Goal: Information Seeking & Learning: Learn about a topic

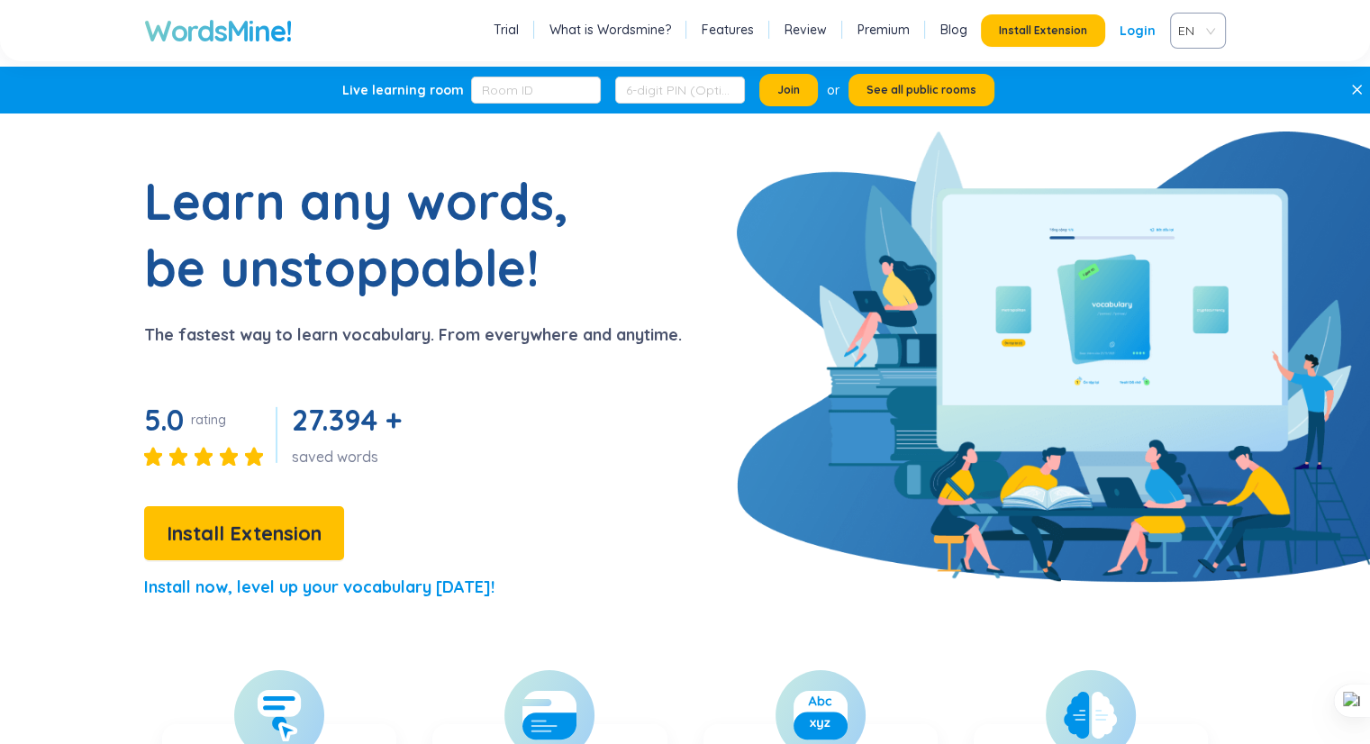
click at [151, 316] on div "Learn any words, be unstoppable! The fastest way to learn vocabulary. From ever…" at bounding box center [341, 392] width 682 height 449
click at [1213, 25] on div "EN" at bounding box center [1198, 31] width 56 height 36
click at [1193, 92] on div "VIE" at bounding box center [1198, 99] width 34 height 20
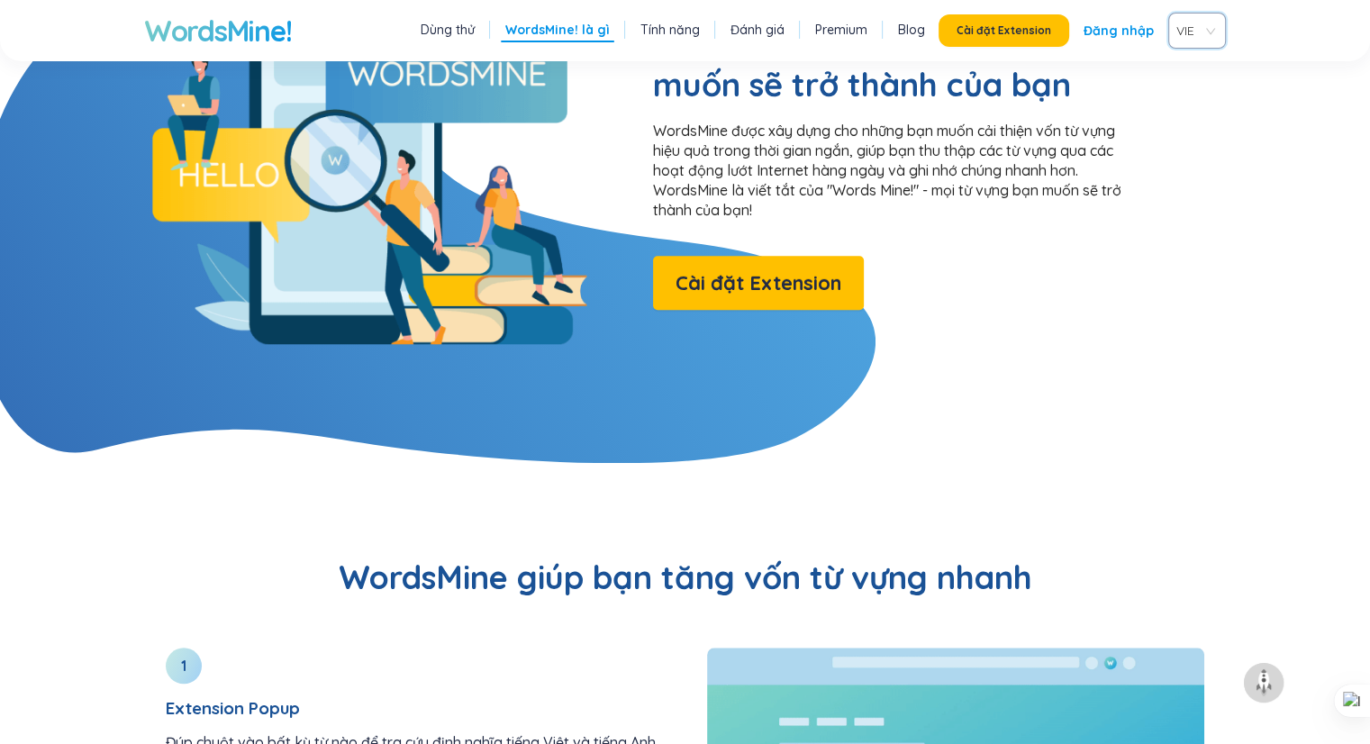
scroll to position [1588, 0]
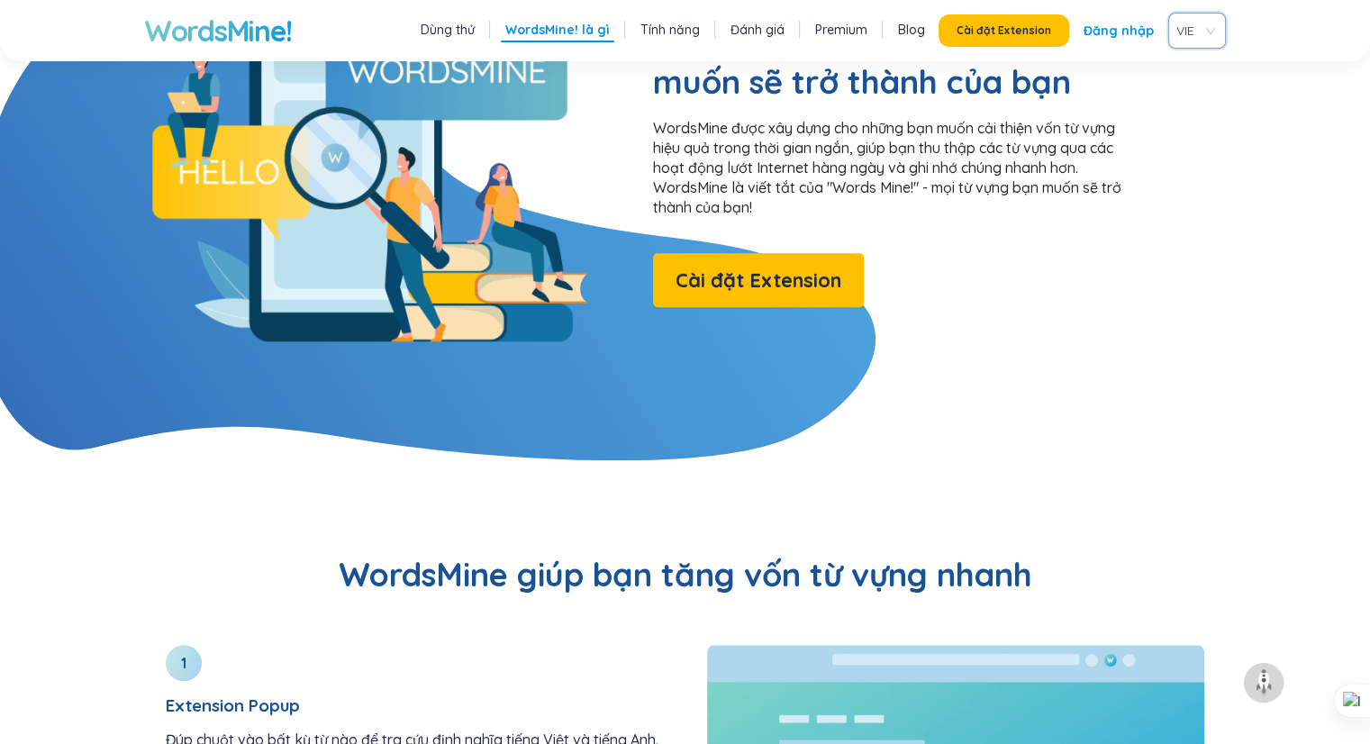
click at [1201, 27] on span "VIE" at bounding box center [1193, 30] width 34 height 27
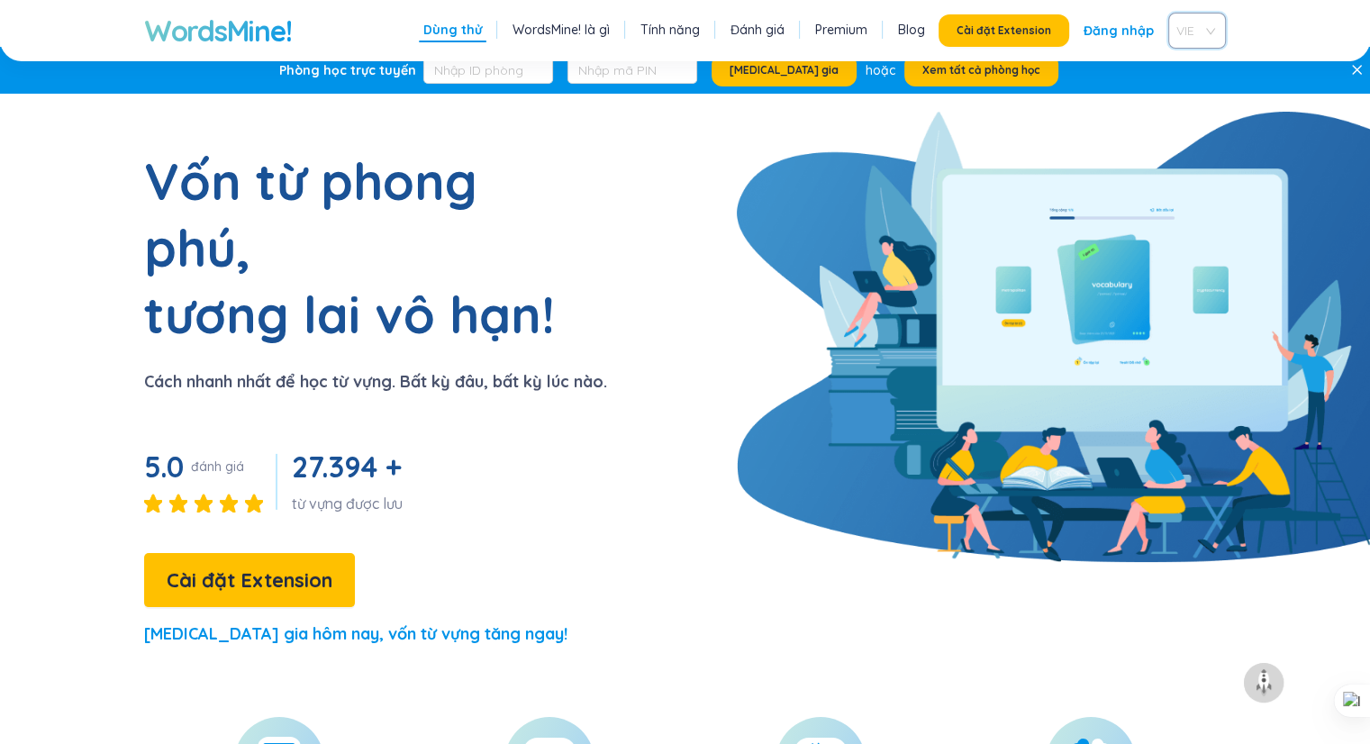
scroll to position [0, 0]
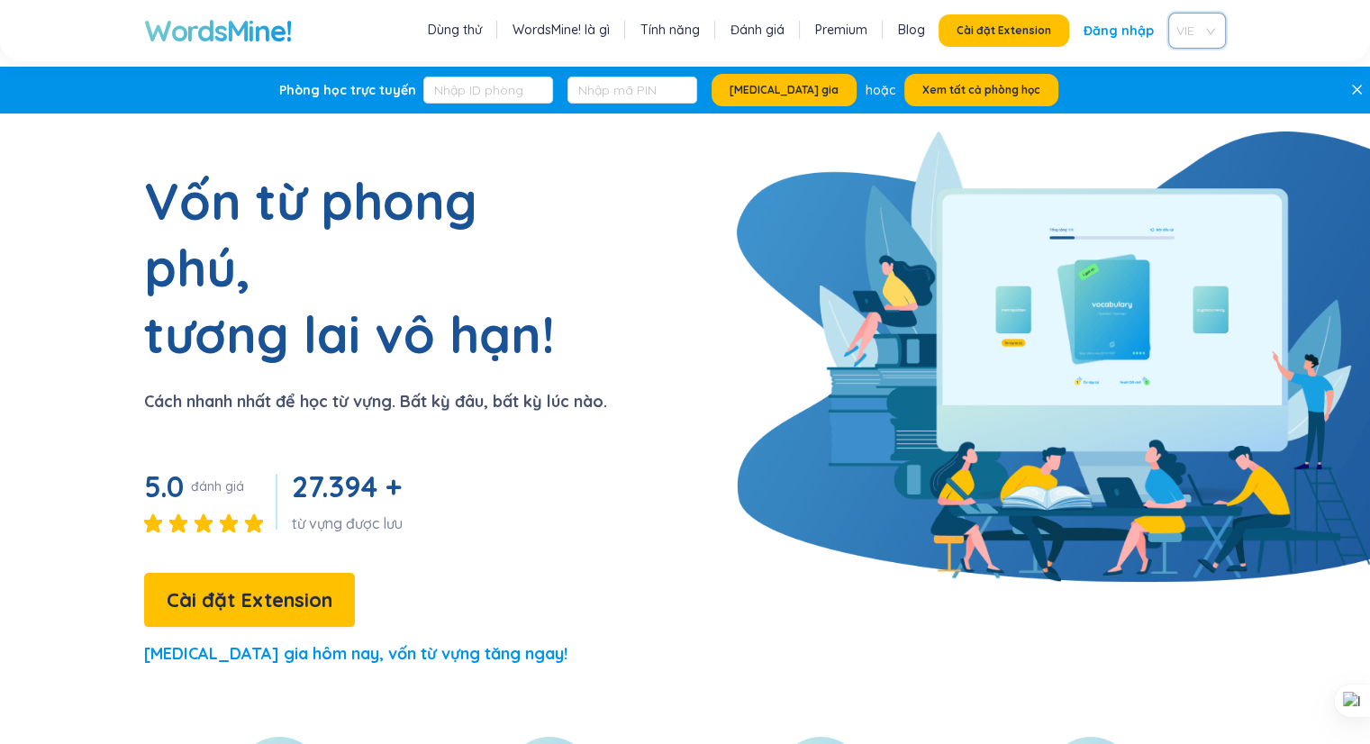
click at [447, 27] on link "Dùng thử" at bounding box center [455, 30] width 54 height 18
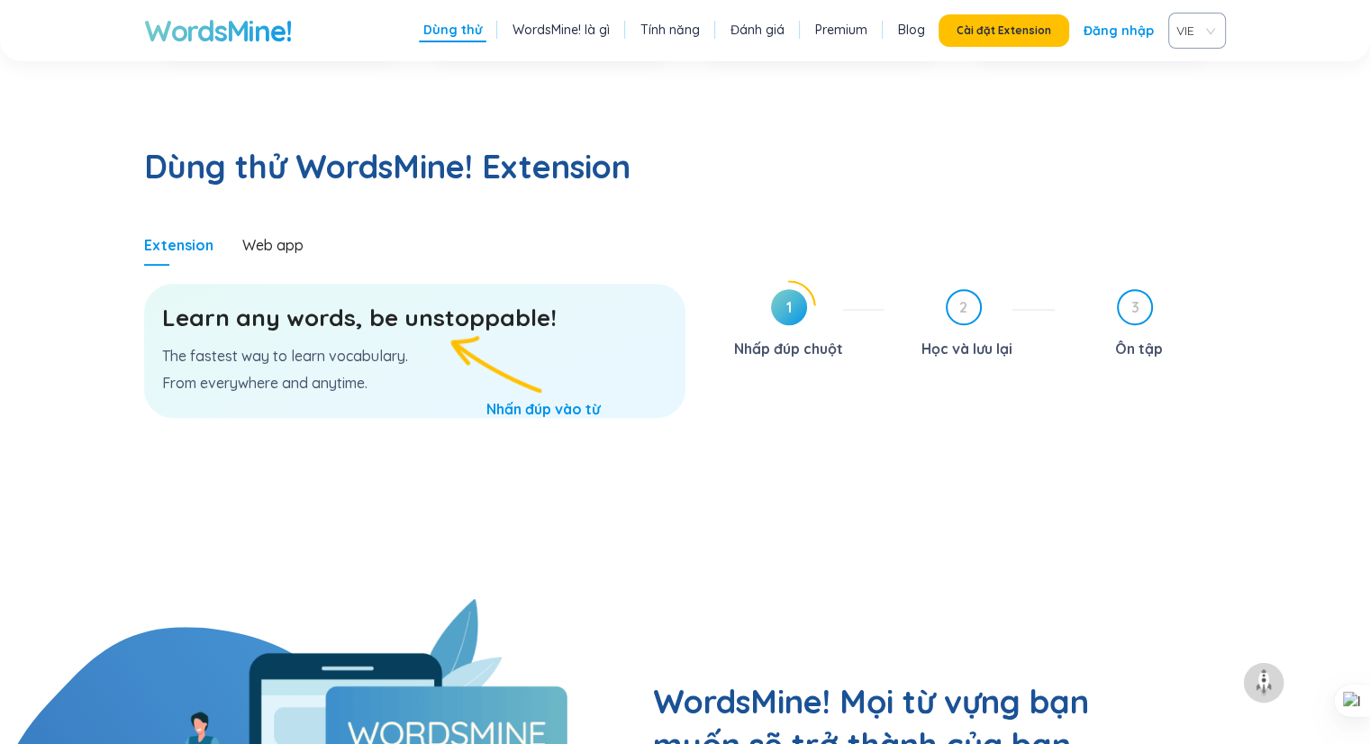
scroll to position [931, 0]
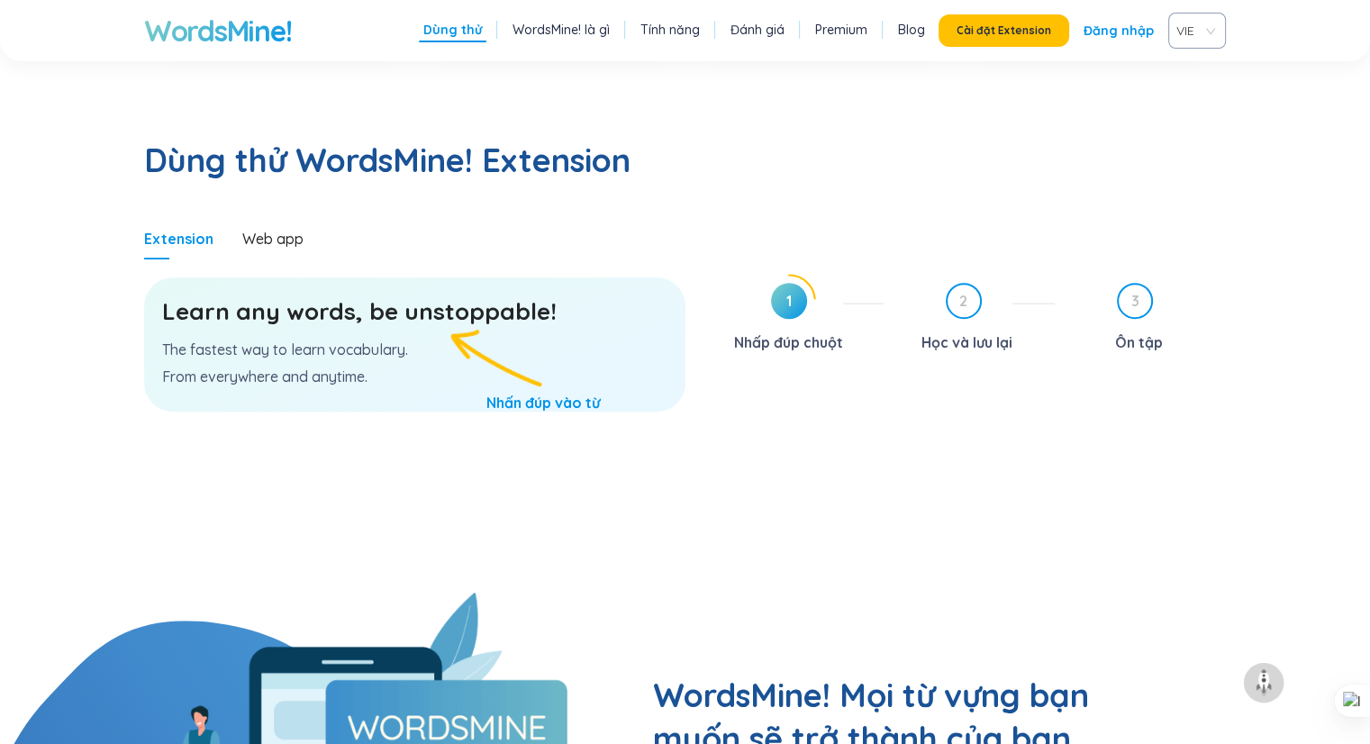
click at [440, 295] on h3 "Learn any words, be unstoppable!" at bounding box center [414, 311] width 505 height 32
click at [349, 340] on p "The fastest way to learn vocabulary." at bounding box center [414, 350] width 505 height 20
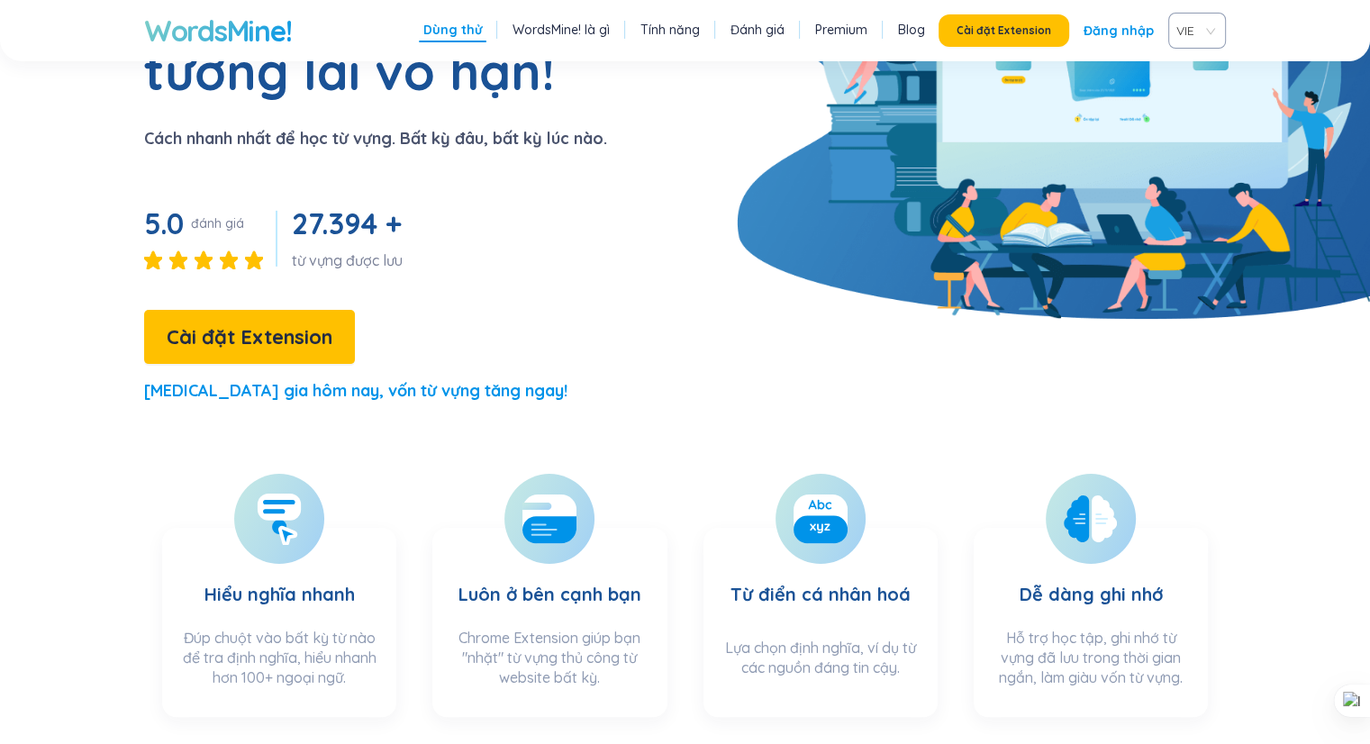
scroll to position [267, 0]
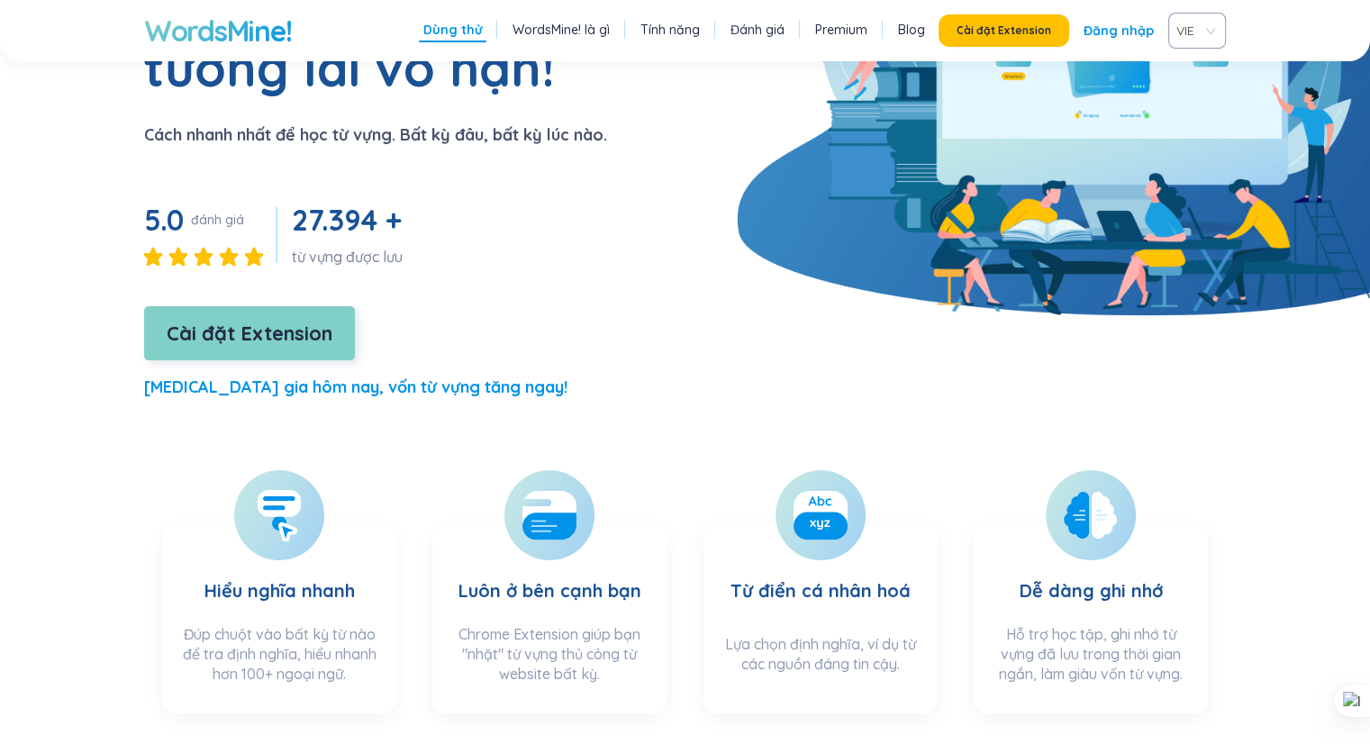
click at [258, 318] on span "Cài đặt Extension" at bounding box center [250, 334] width 166 height 32
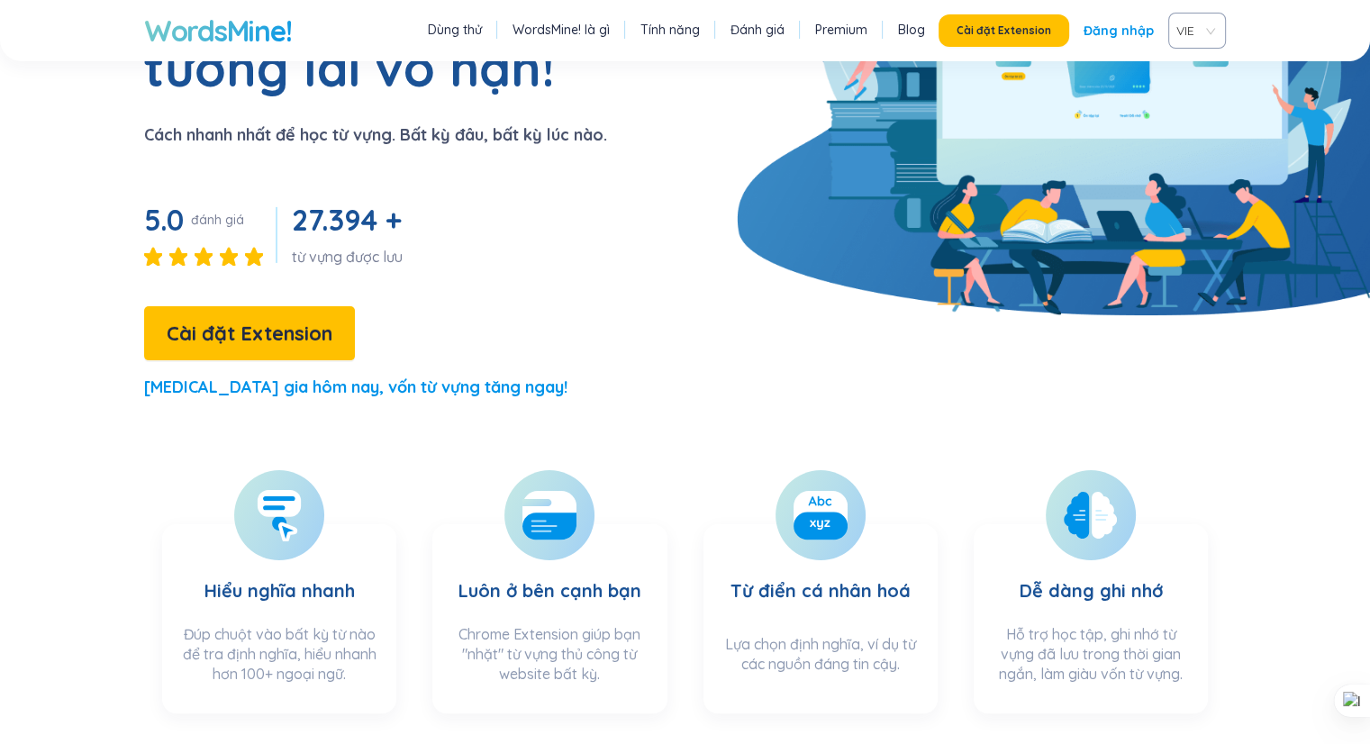
scroll to position [0, 0]
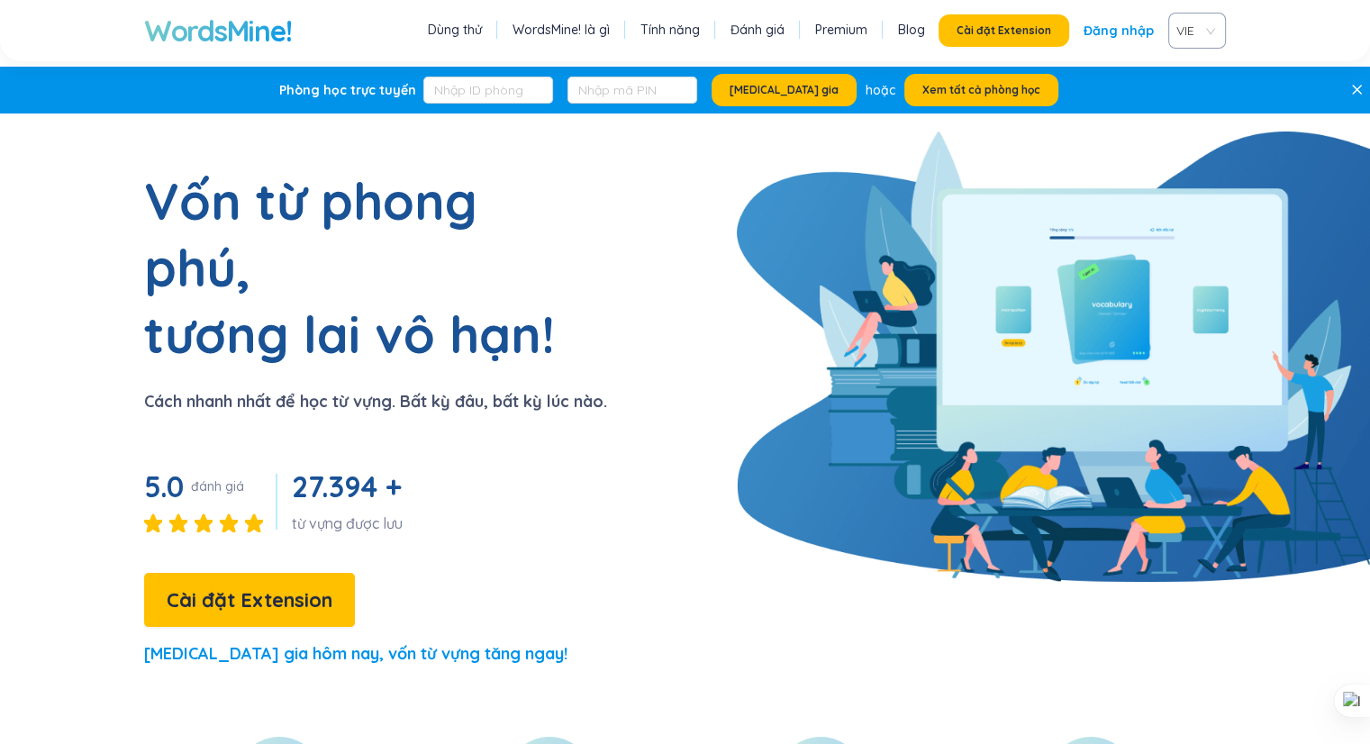
click at [692, 33] on link "Tính năng" at bounding box center [669, 30] width 59 height 18
click at [465, 15] on div "Dùng thử WordsMine! là gì Tính năng Đánh giá Premium Blog Cài đặt Extension Đăn…" at bounding box center [824, 31] width 803 height 36
click at [473, 26] on link "Dùng thử" at bounding box center [455, 30] width 54 height 18
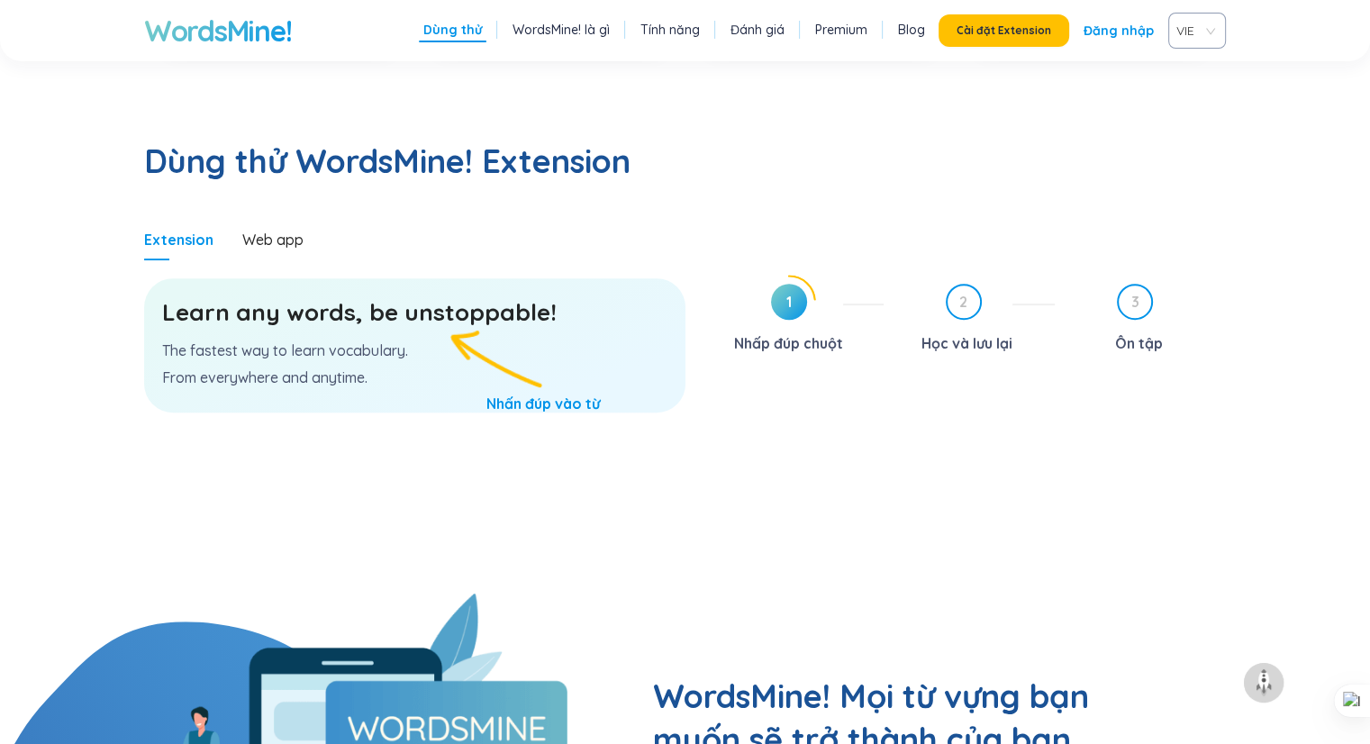
scroll to position [931, 0]
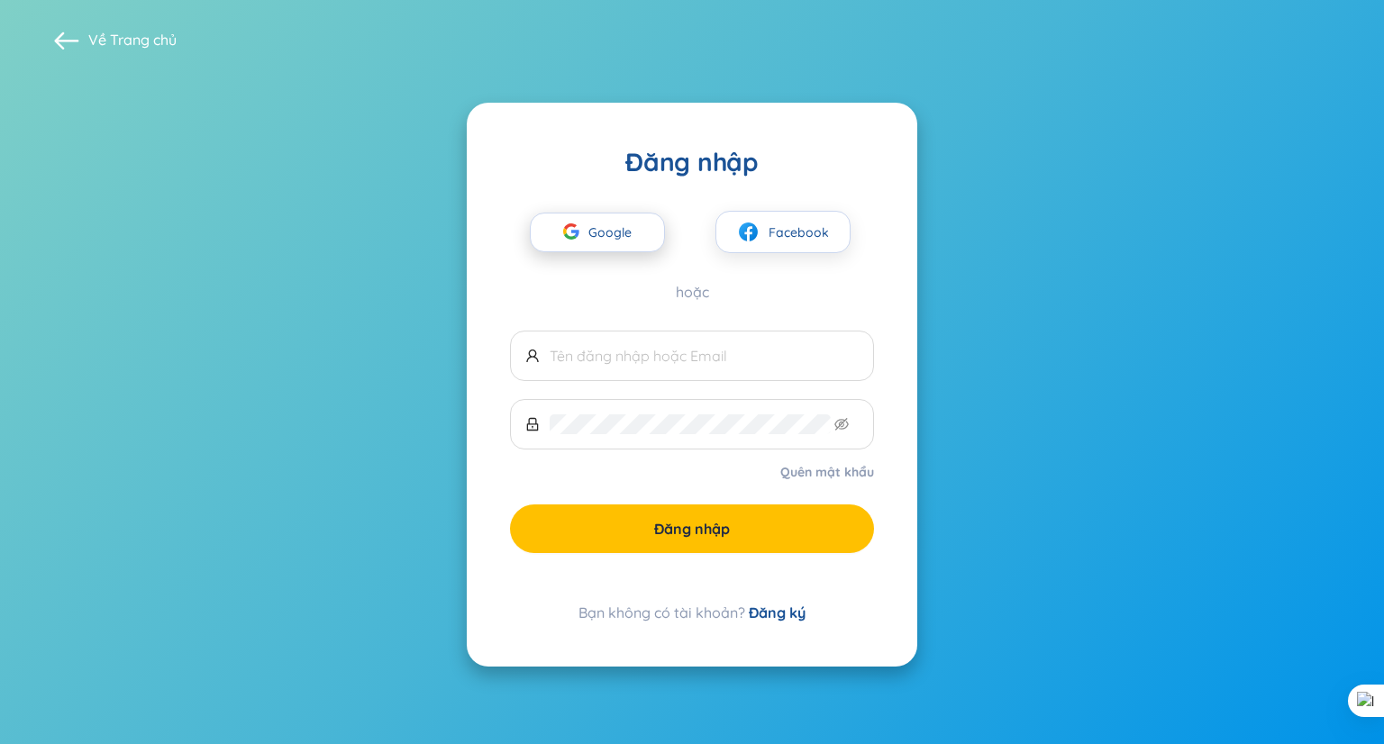
click at [612, 237] on span "Google" at bounding box center [614, 232] width 52 height 38
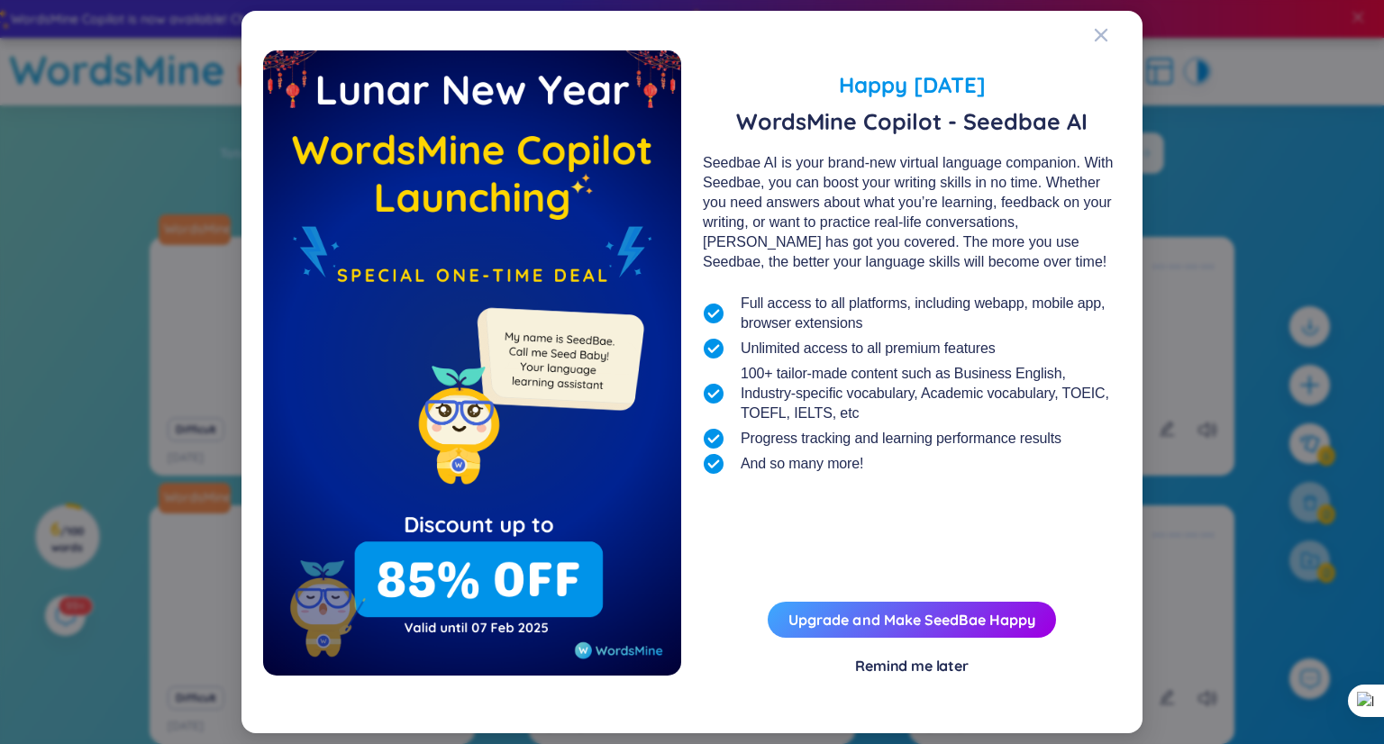
click at [925, 664] on div "Remind me later" at bounding box center [911, 666] width 113 height 20
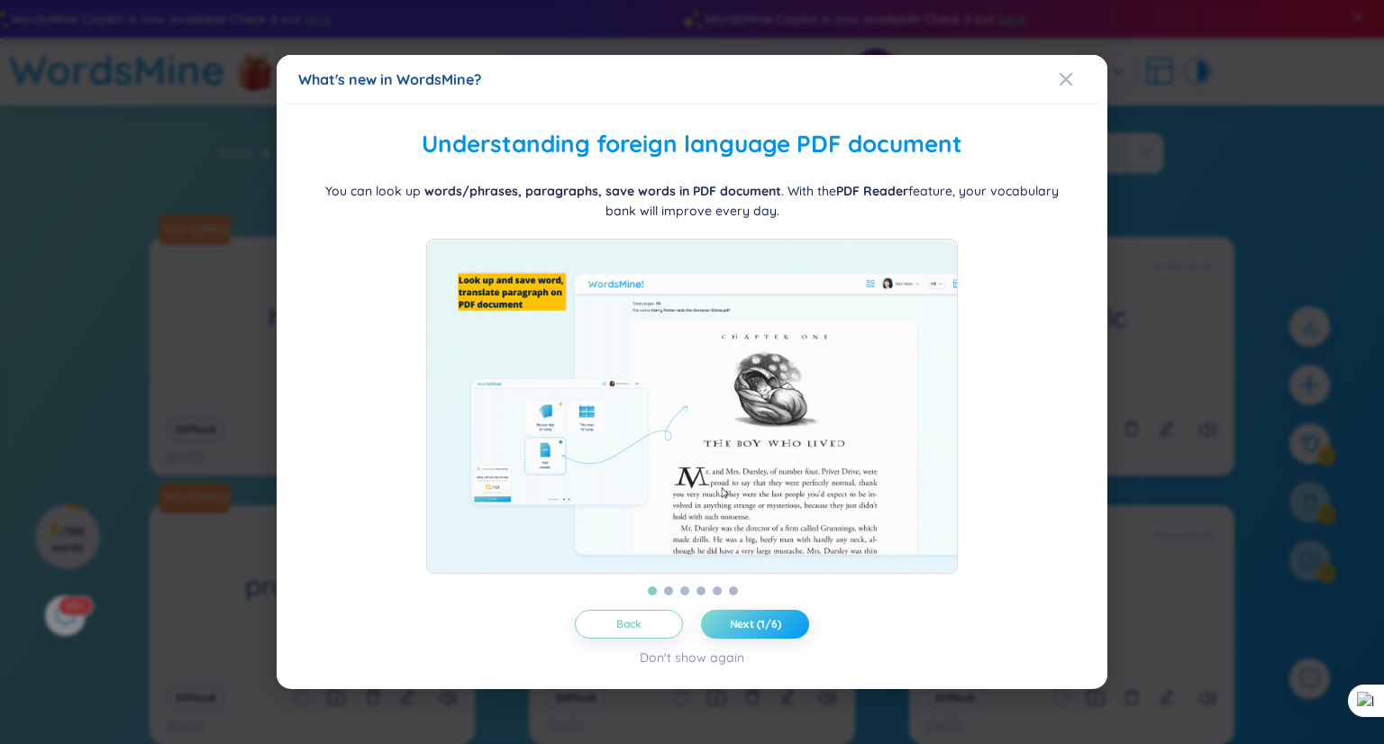
click at [730, 639] on button "Next (1/6)" at bounding box center [755, 624] width 108 height 29
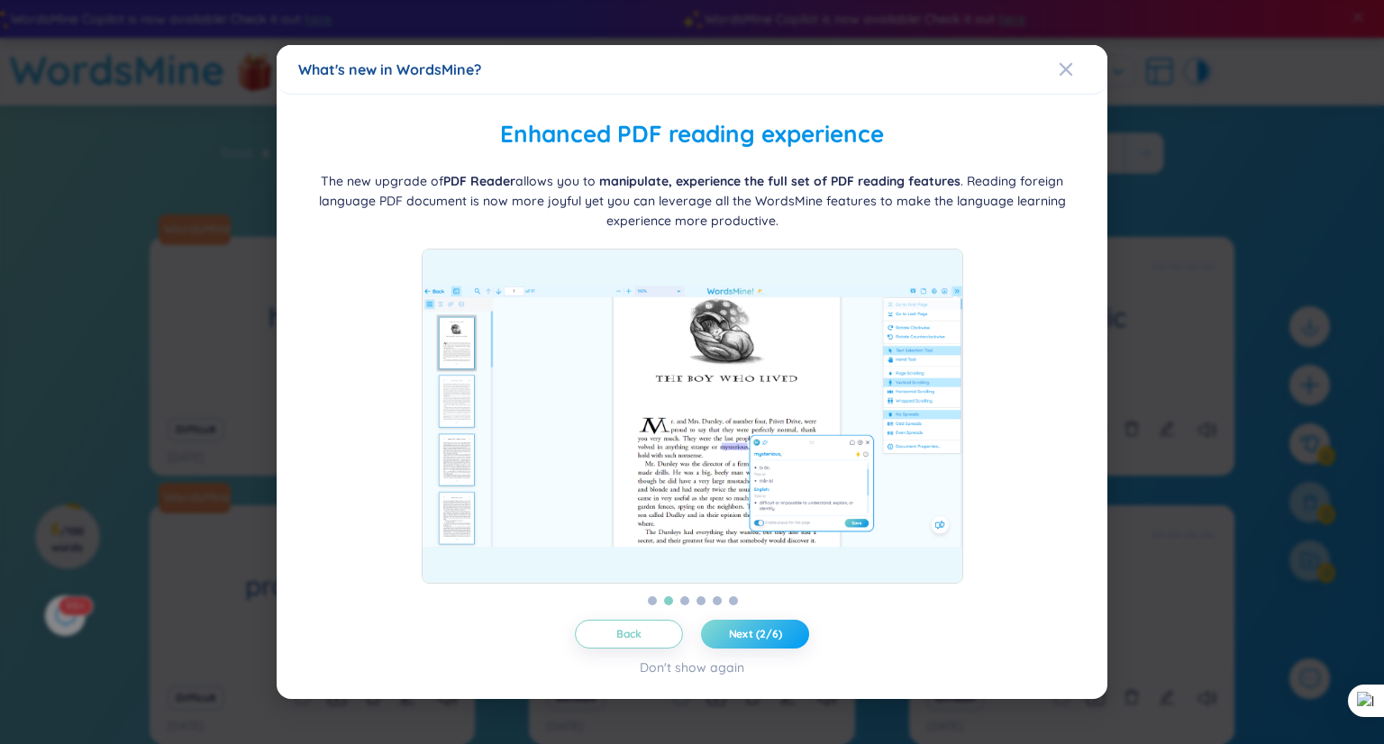
click at [730, 642] on button "Next (2/6)" at bounding box center [755, 634] width 108 height 29
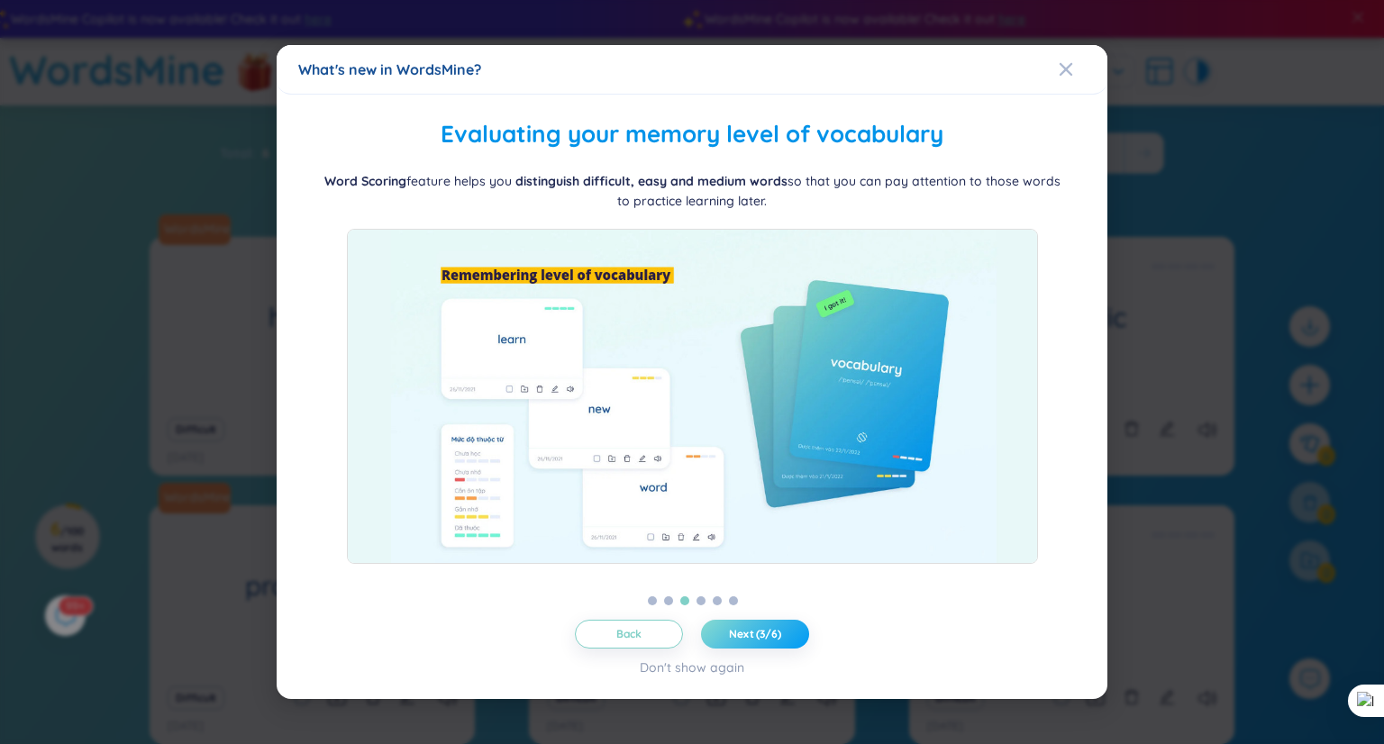
click at [730, 642] on button "Next (3/6)" at bounding box center [755, 634] width 108 height 29
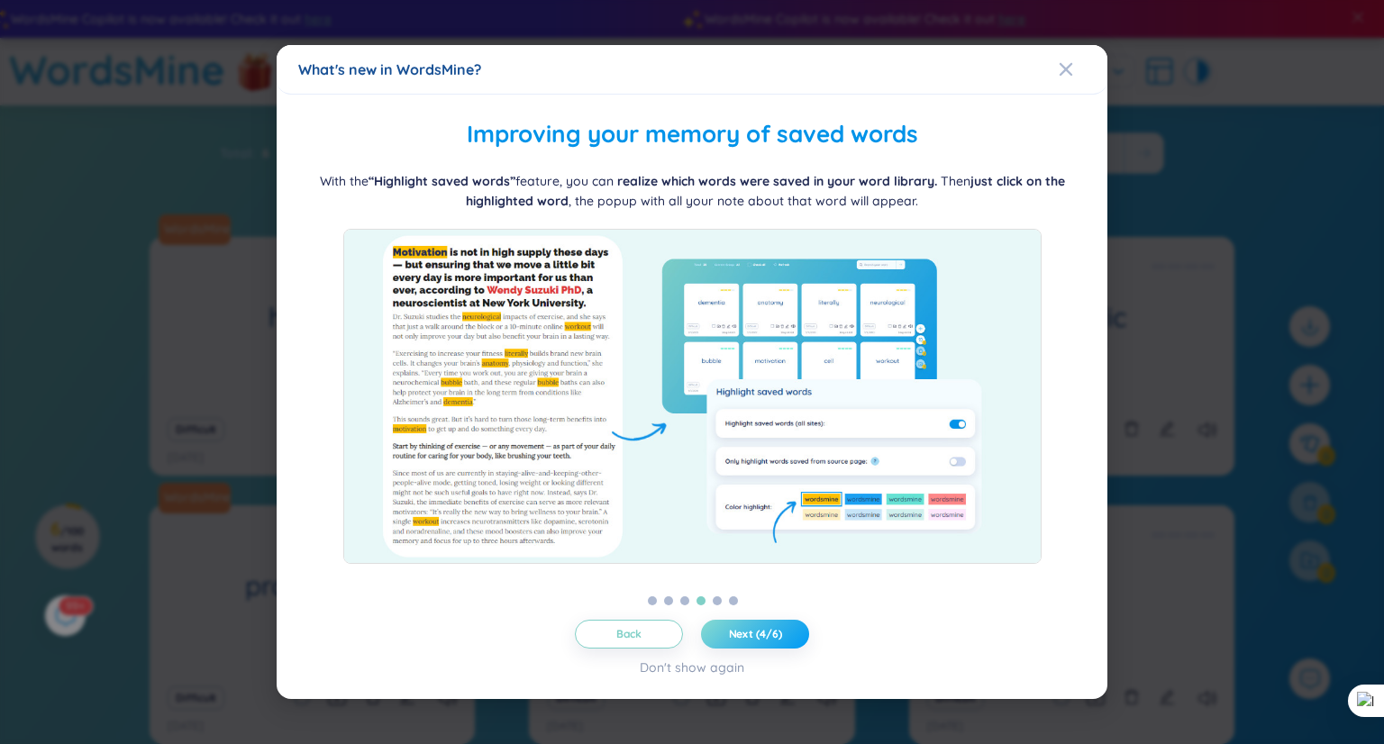
click at [730, 642] on button "Next (4/6)" at bounding box center [755, 634] width 108 height 29
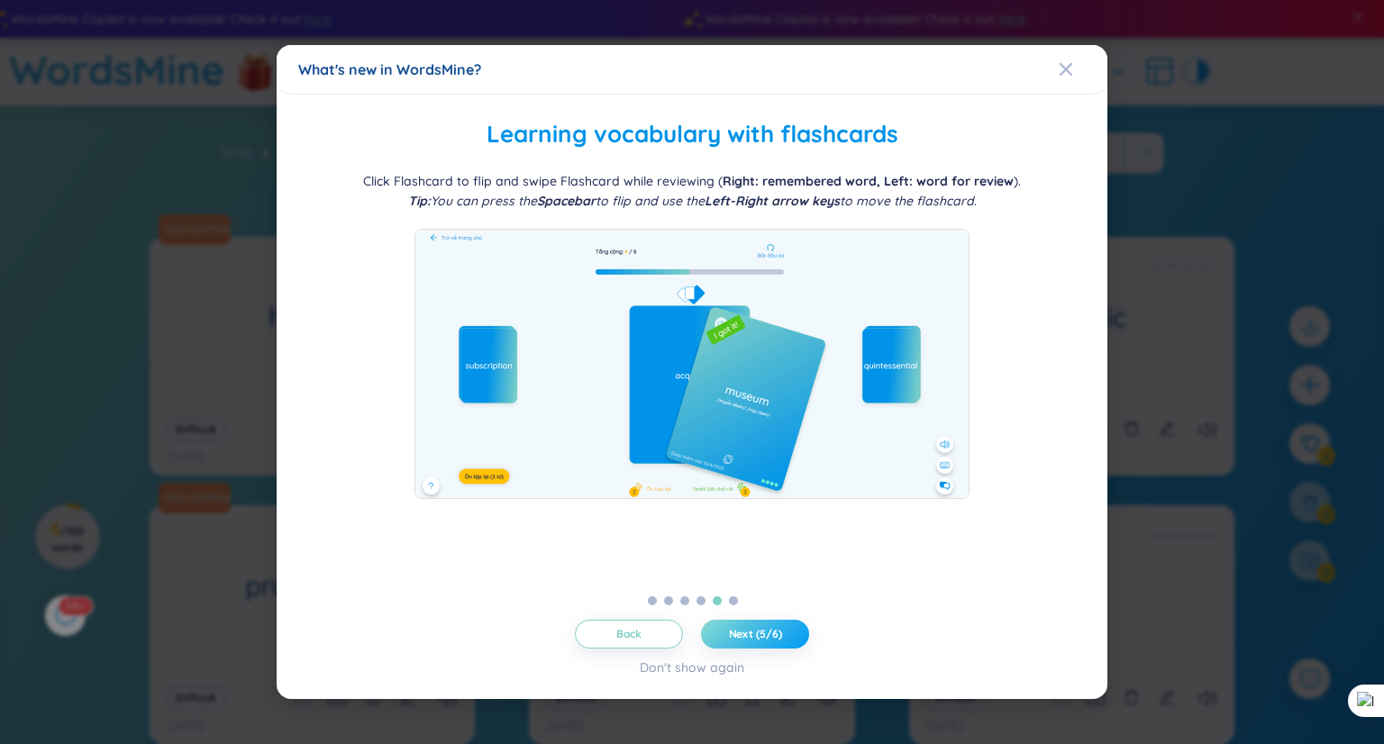
click at [730, 642] on button "Next (5/6)" at bounding box center [755, 634] width 108 height 29
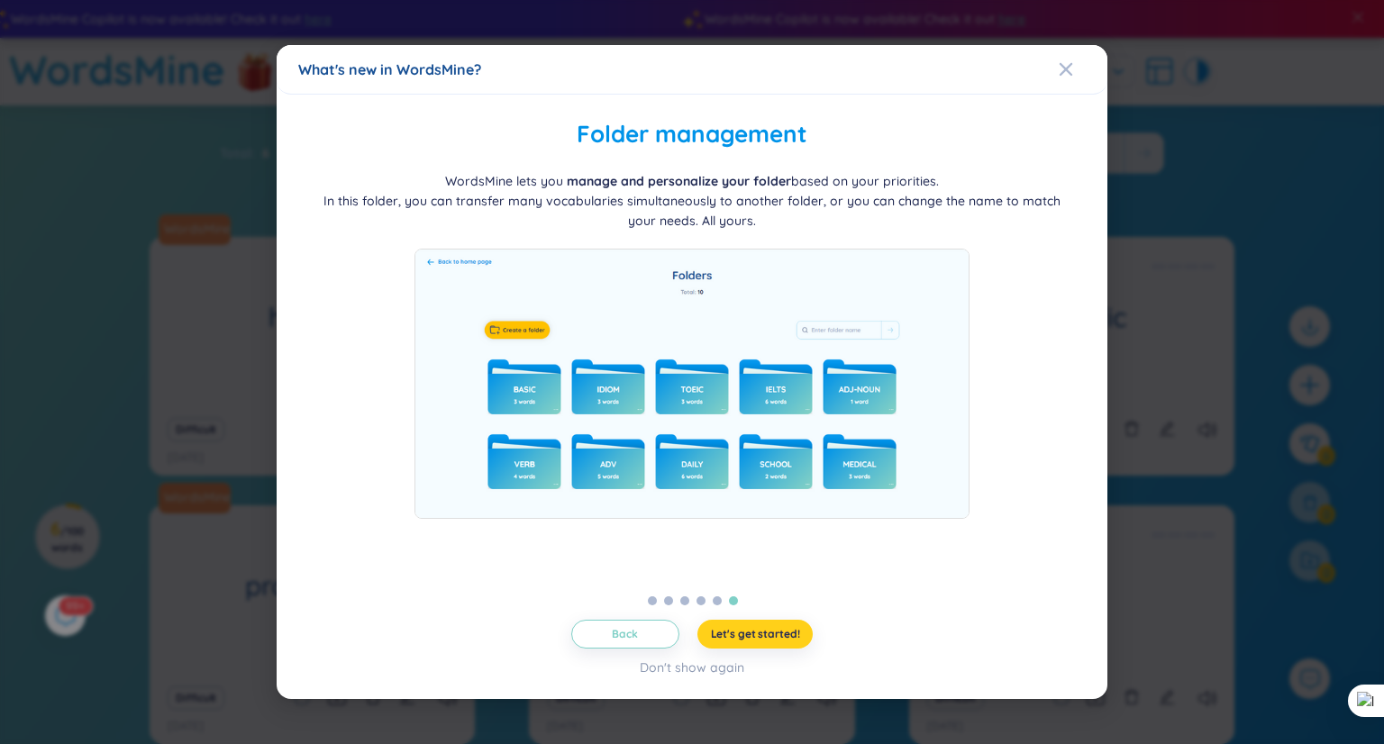
click at [730, 642] on button "Let's get started!" at bounding box center [755, 634] width 116 height 29
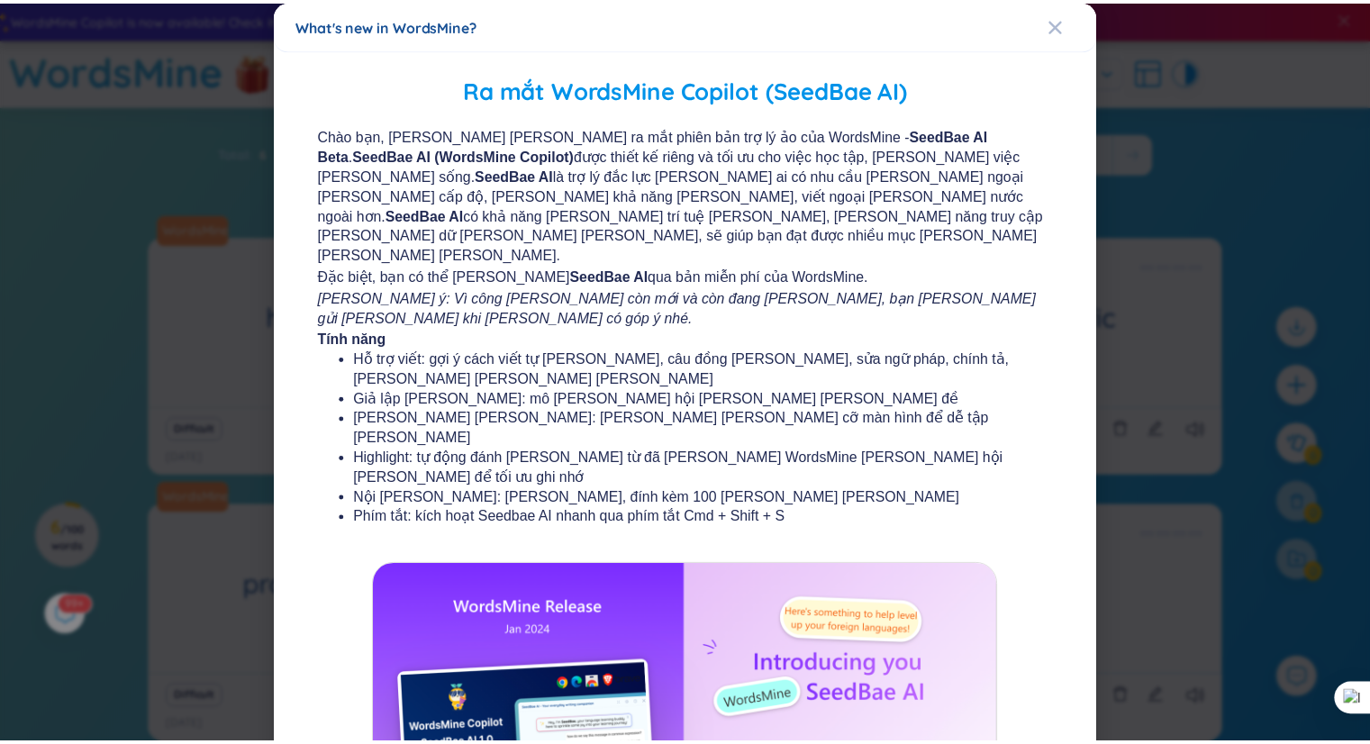
scroll to position [150, 0]
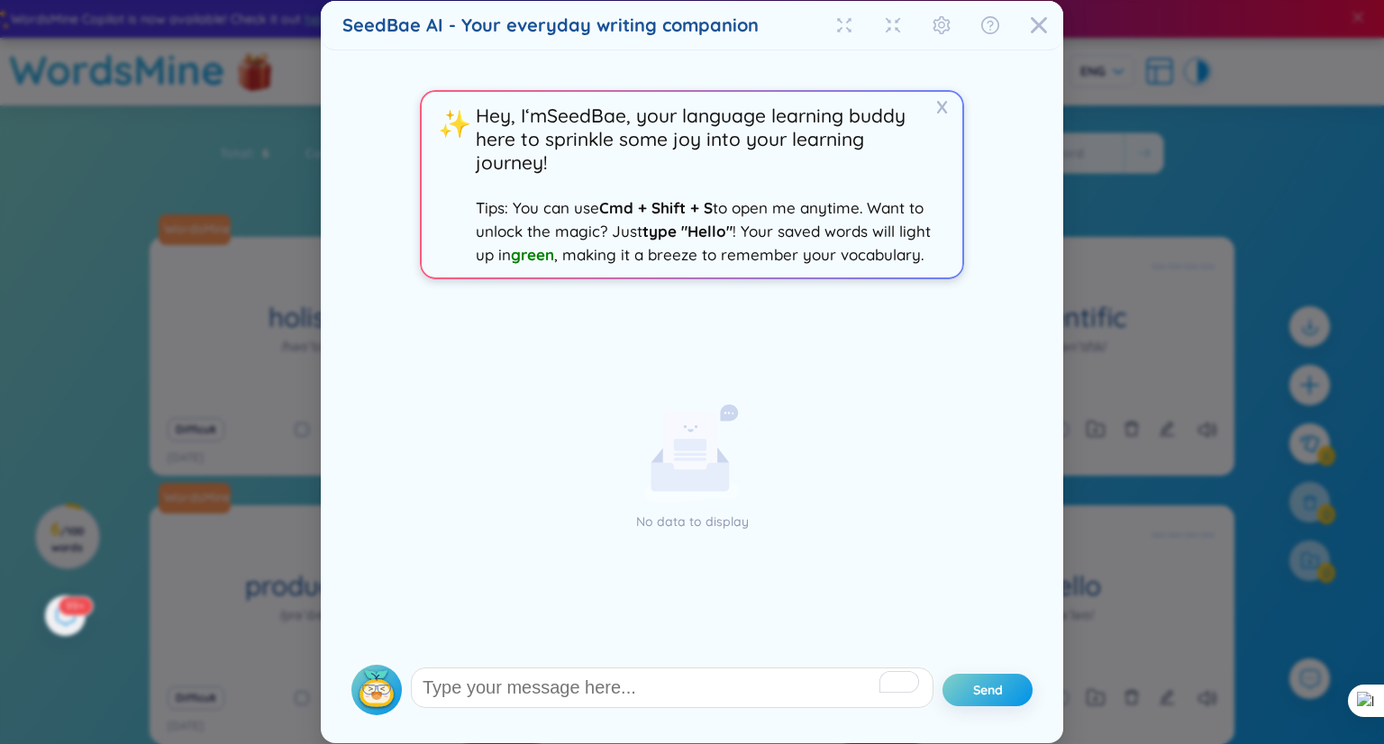
drag, startPoint x: 1028, startPoint y: 22, endPoint x: 712, endPoint y: 411, distance: 500.8
click at [1030, 22] on icon "Close" at bounding box center [1038, 25] width 16 height 16
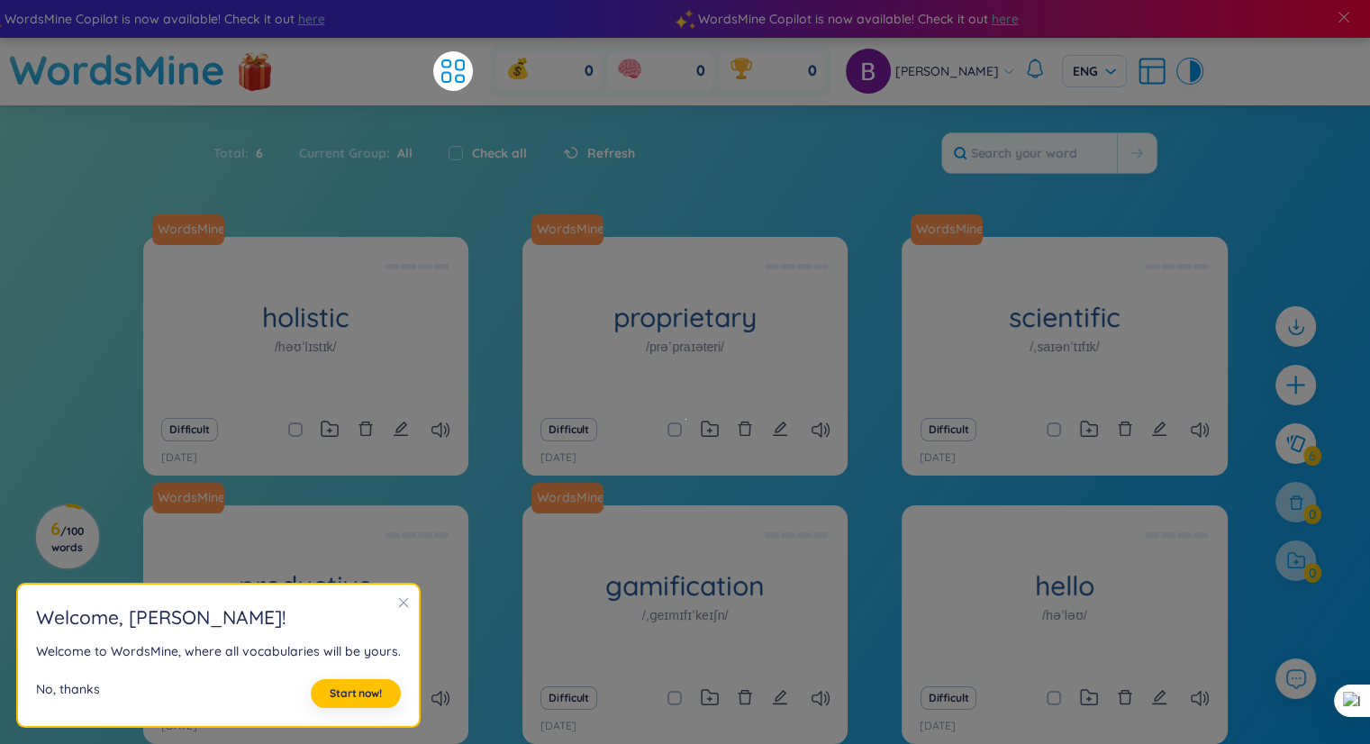
click at [69, 682] on div "No, thanks" at bounding box center [68, 693] width 64 height 29
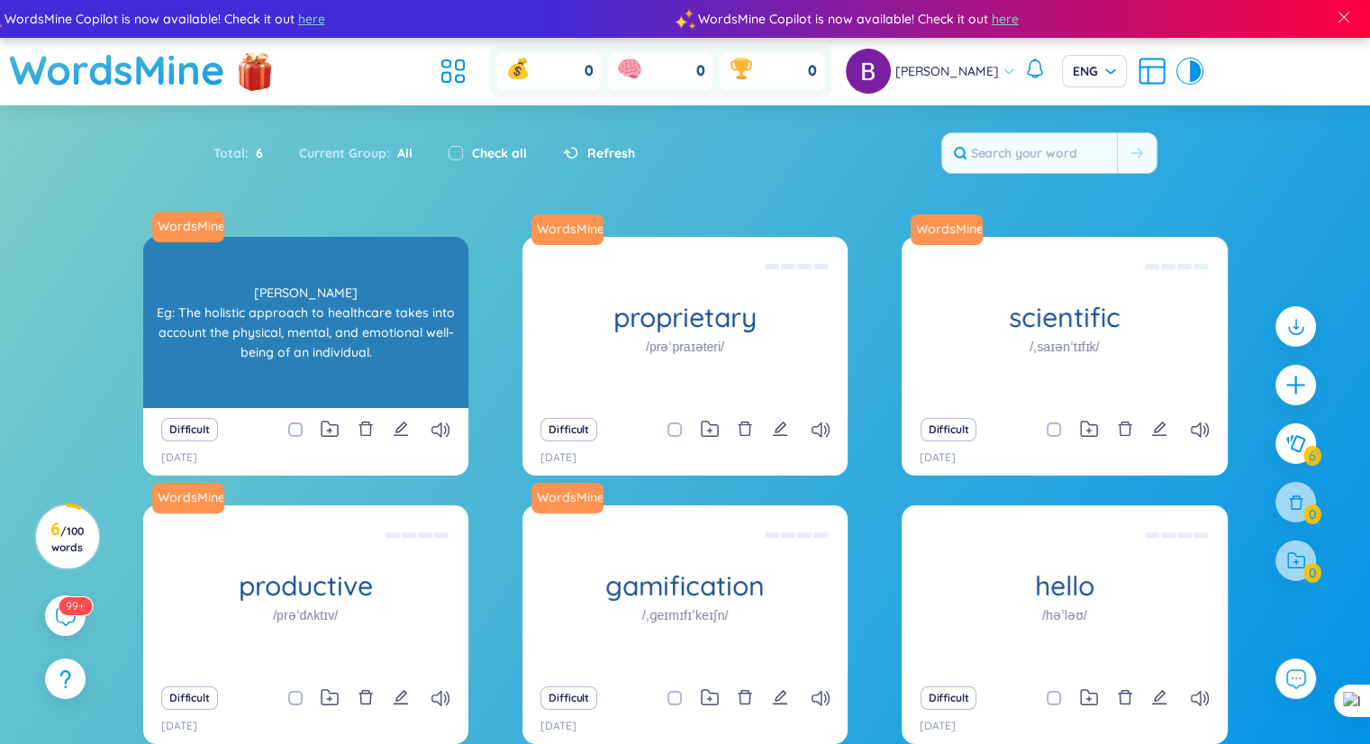
scroll to position [94, 0]
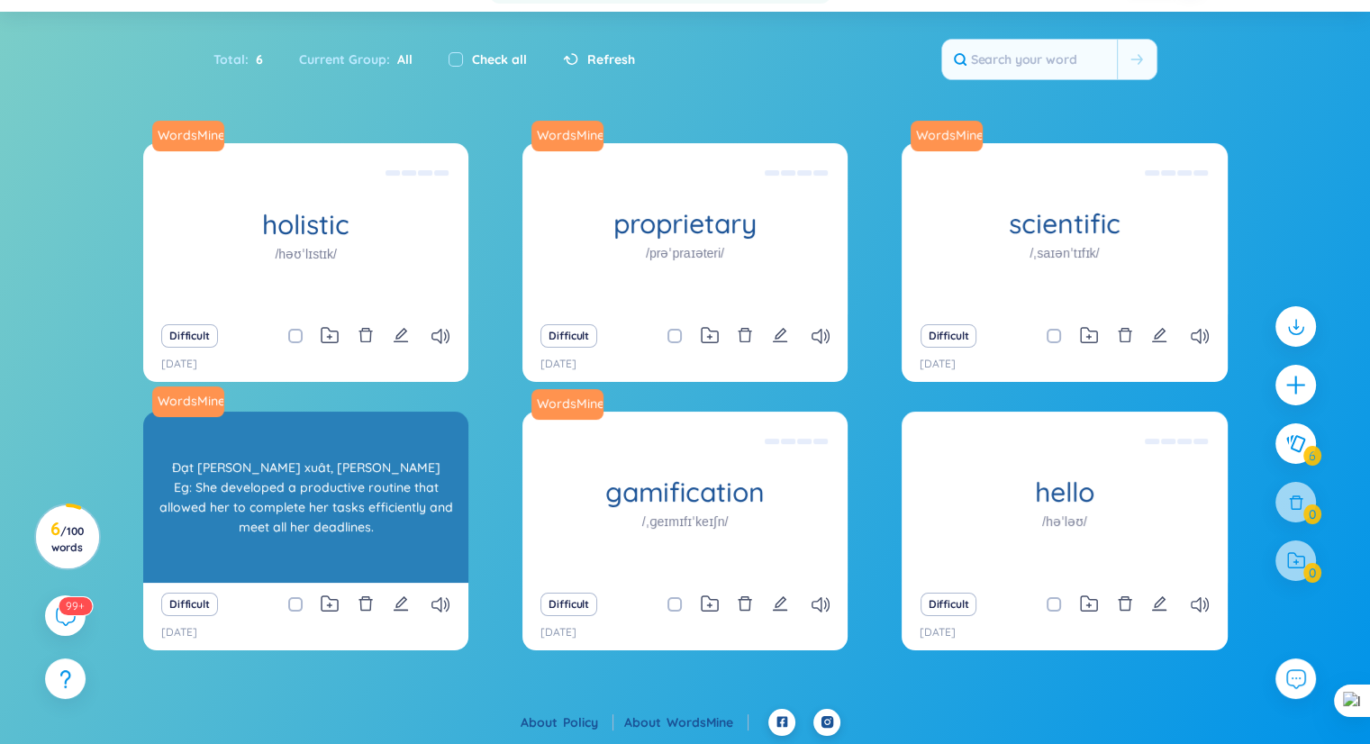
click at [331, 486] on div "Đạt hiệu xuât, hiệu quả Eg: She developed a productive routine that allowed her…" at bounding box center [305, 497] width 307 height 162
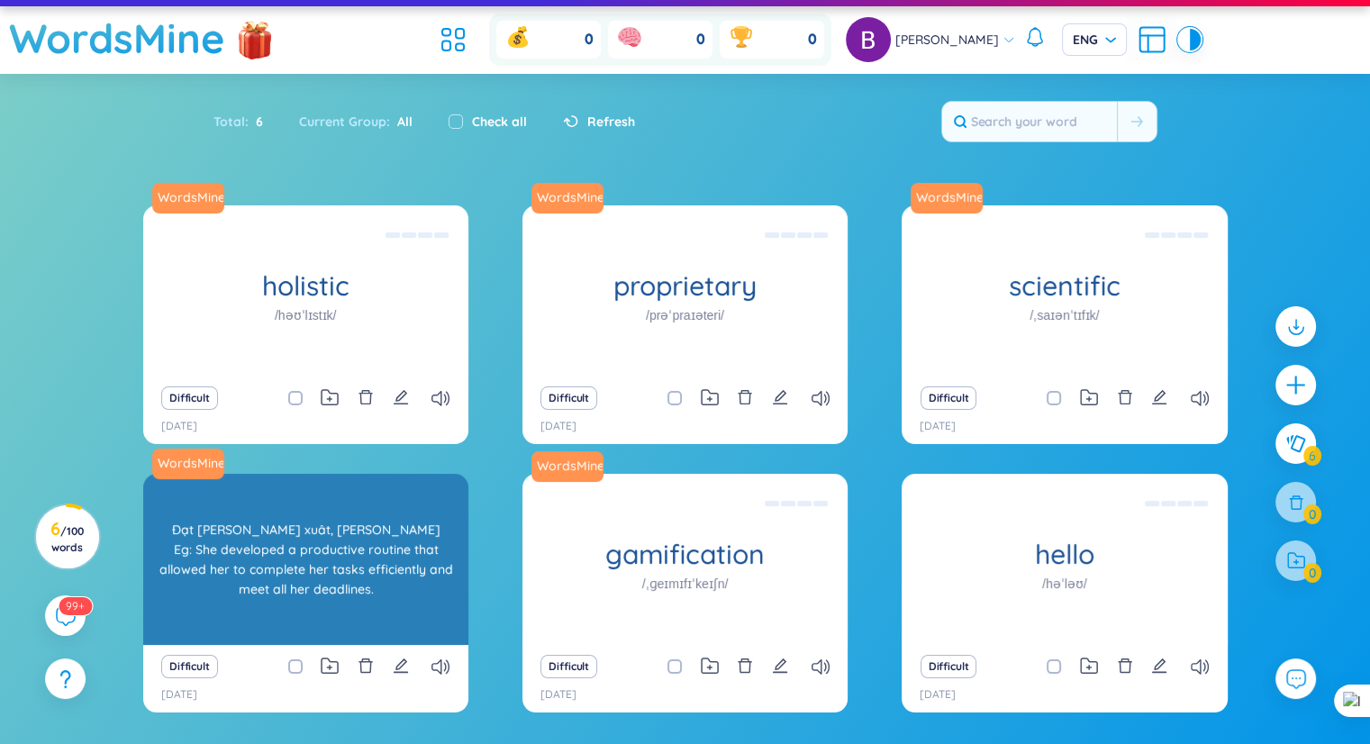
scroll to position [0, 0]
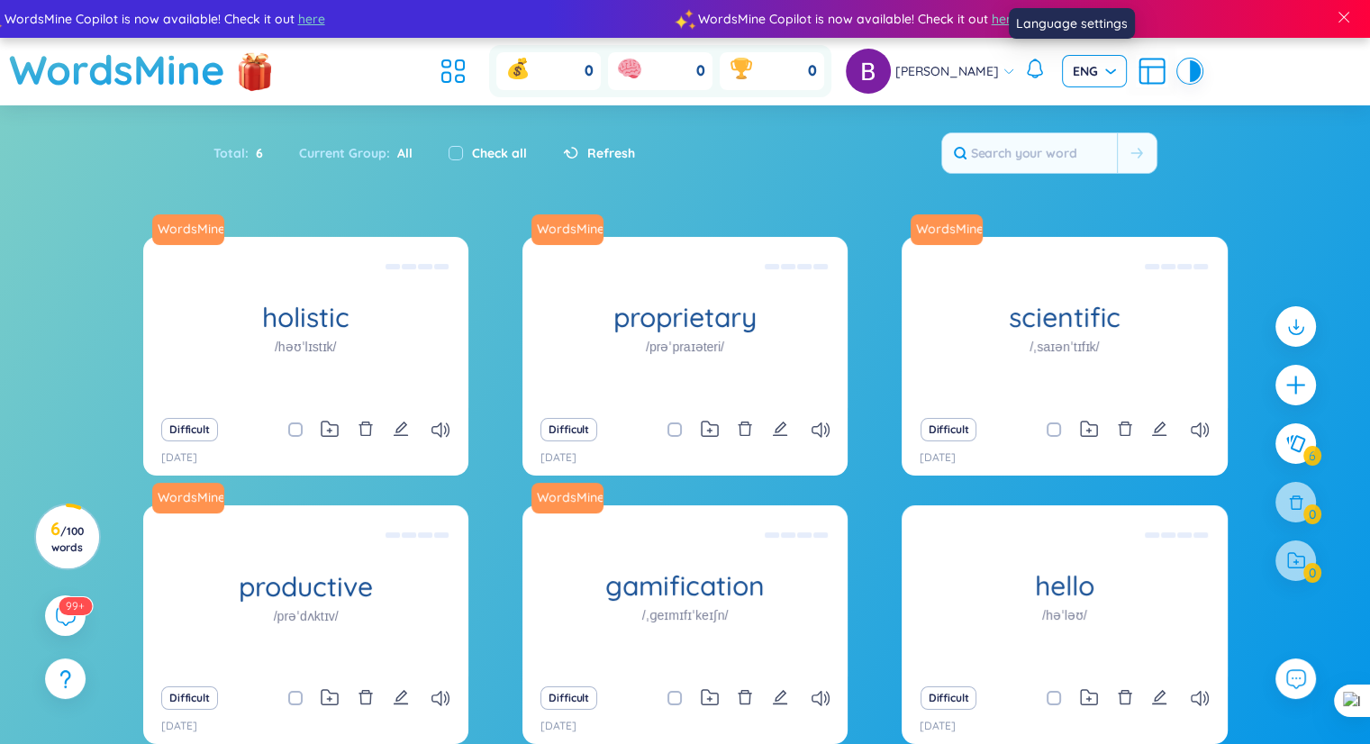
click at [1084, 78] on span "ENG" at bounding box center [1094, 71] width 43 height 18
click at [819, 153] on div "Total : 6 Current Group : All Check all Refresh" at bounding box center [685, 161] width 1124 height 77
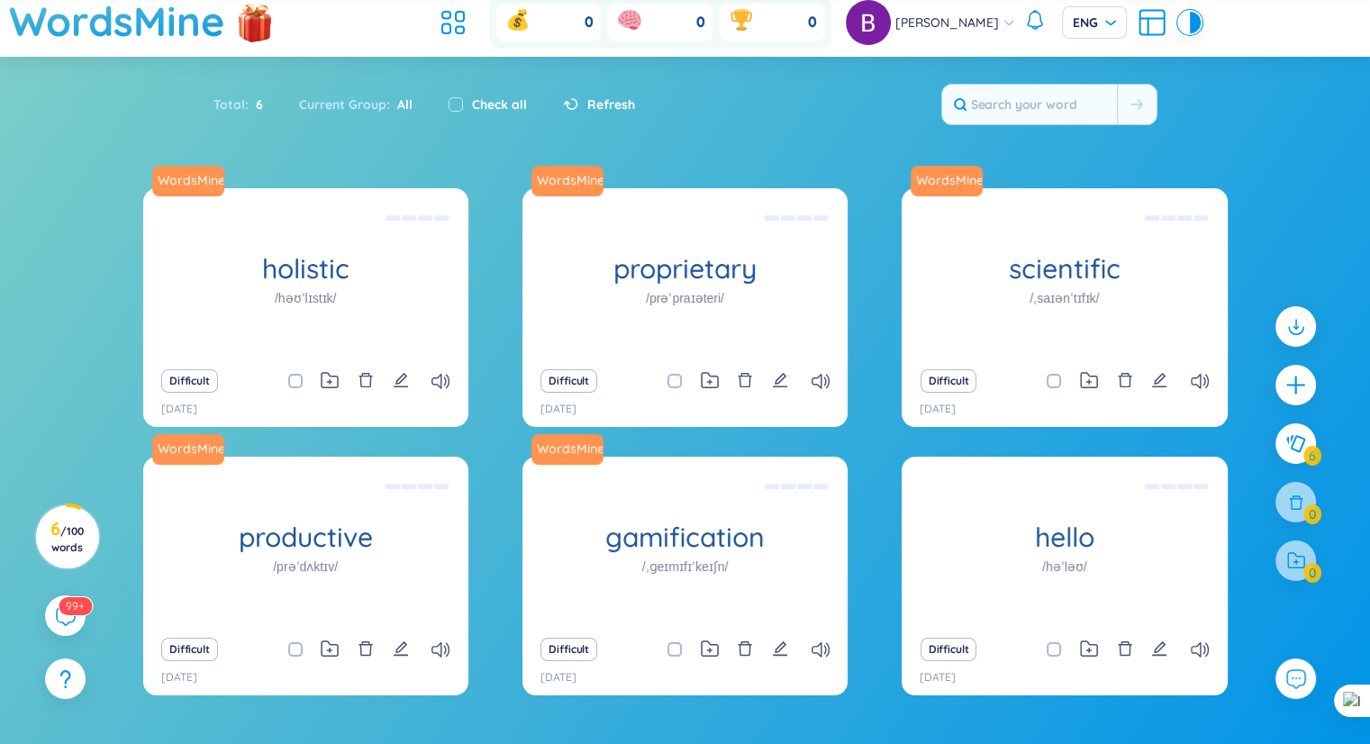
scroll to position [94, 0]
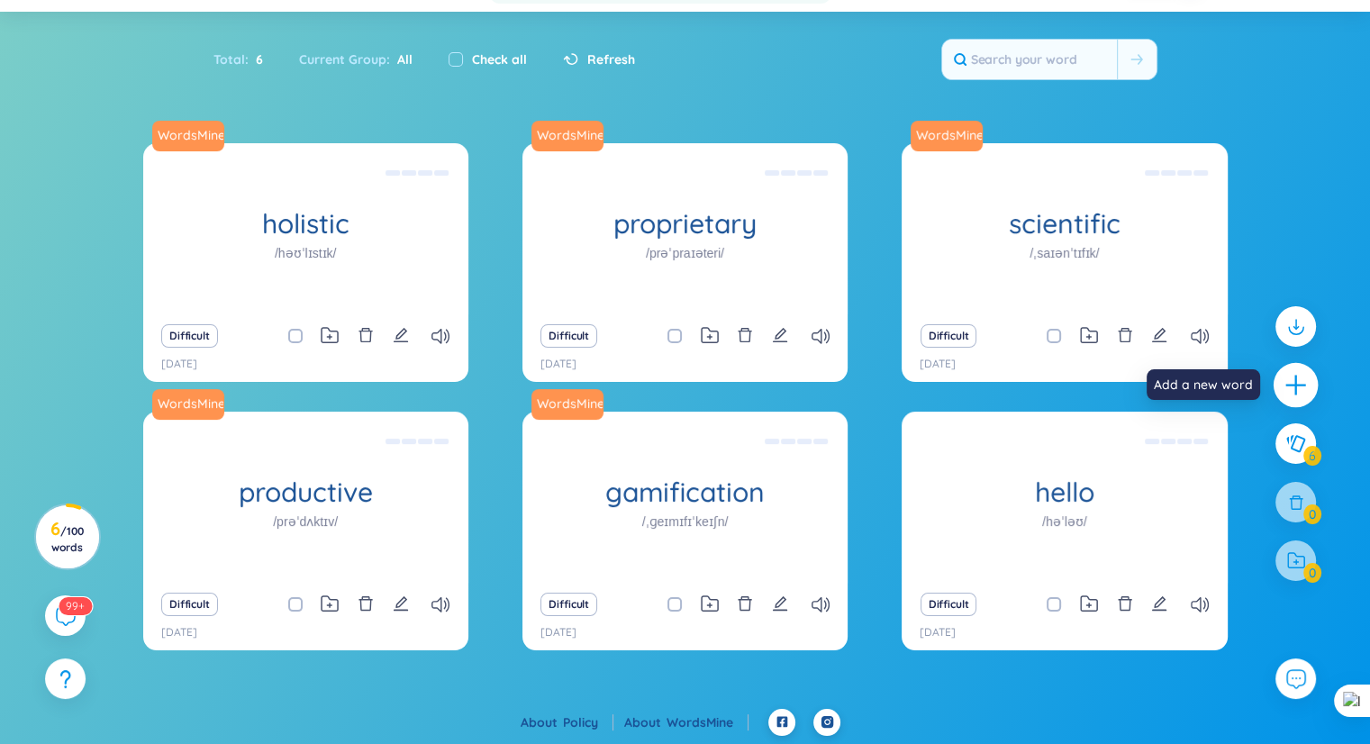
click at [1299, 377] on icon "plus" at bounding box center [1296, 385] width 25 height 25
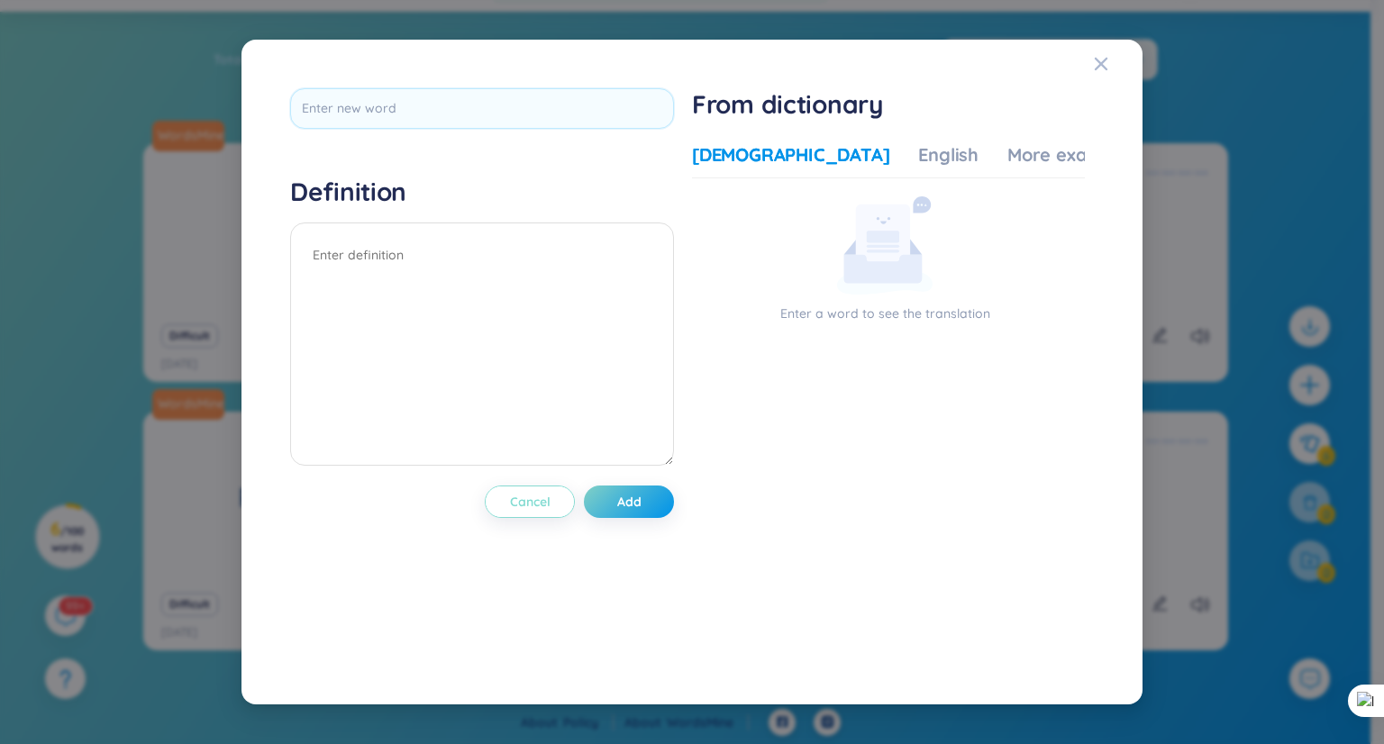
click at [531, 504] on span "Cancel" at bounding box center [530, 502] width 41 height 18
